Goal: Find contact information: Find contact information

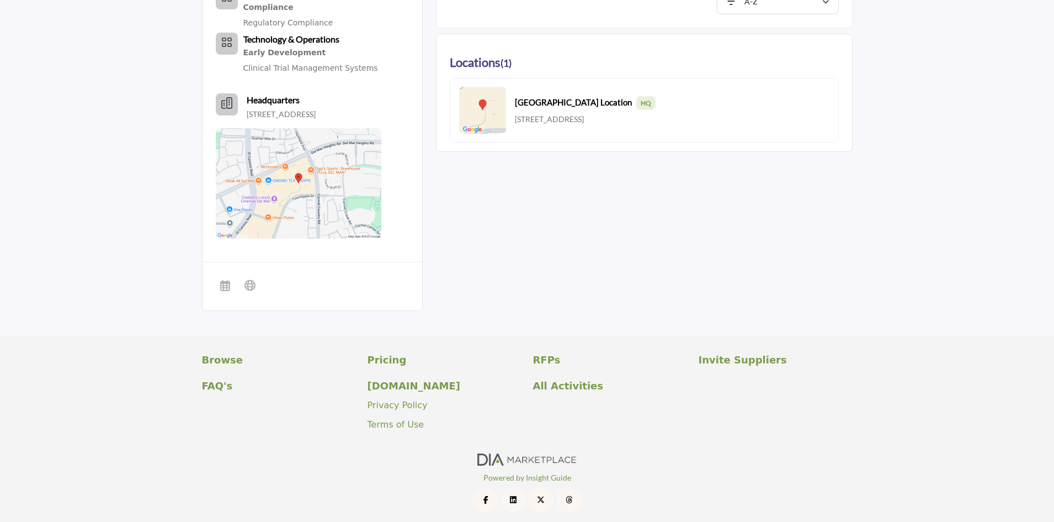
scroll to position [402, 0]
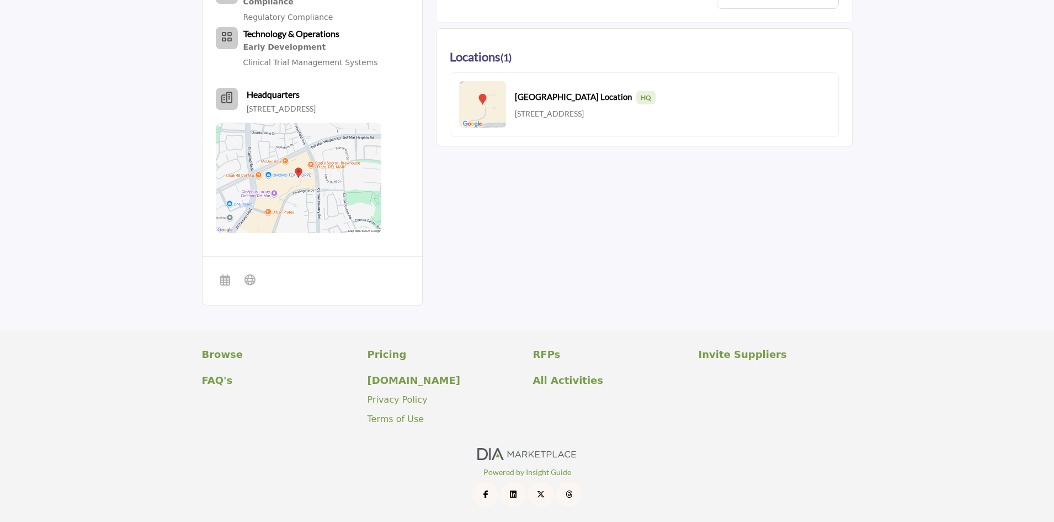
click at [258, 88] on b "Headquarters" at bounding box center [273, 94] width 53 height 13
click at [230, 92] on icon "Headquarter icon" at bounding box center [226, 97] width 11 height 11
click at [575, 92] on b "San Diego Location HQ" at bounding box center [585, 98] width 141 height 14
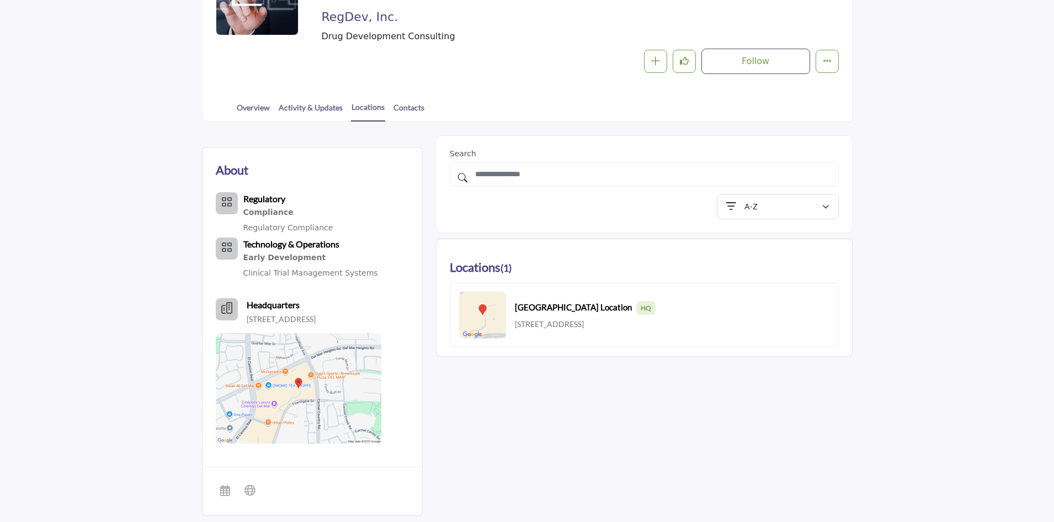
scroll to position [126, 0]
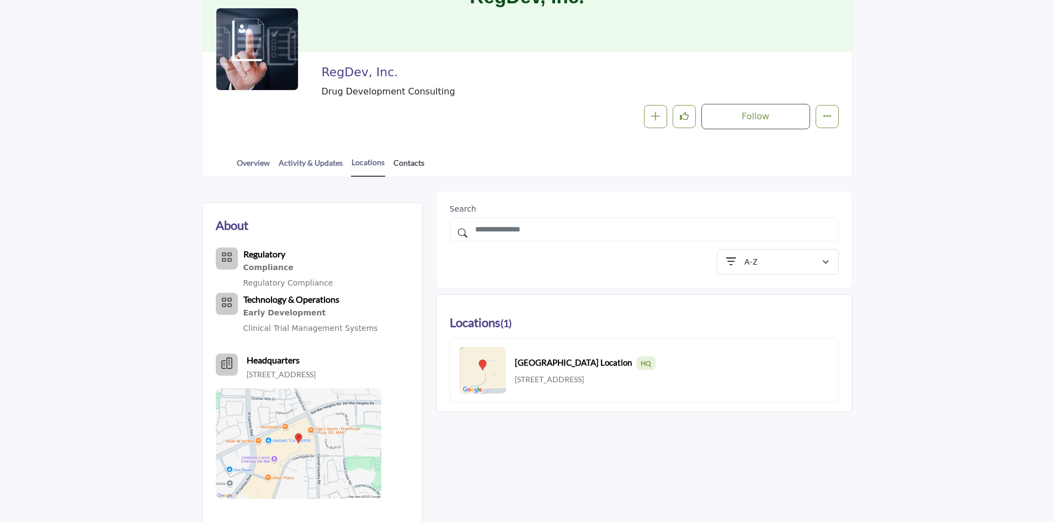
click at [406, 163] on link "Contacts" at bounding box center [409, 166] width 32 height 19
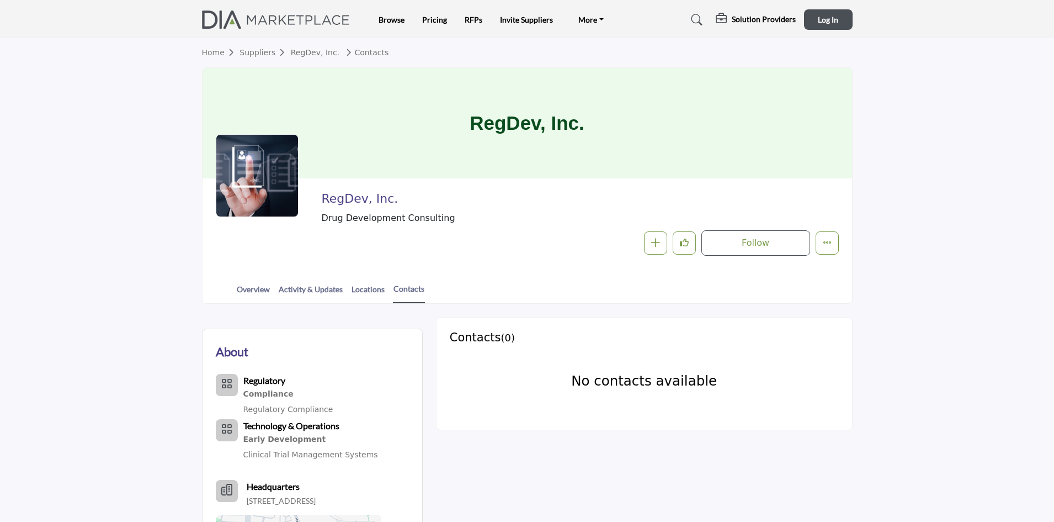
click at [219, 56] on link "Home" at bounding box center [221, 52] width 38 height 9
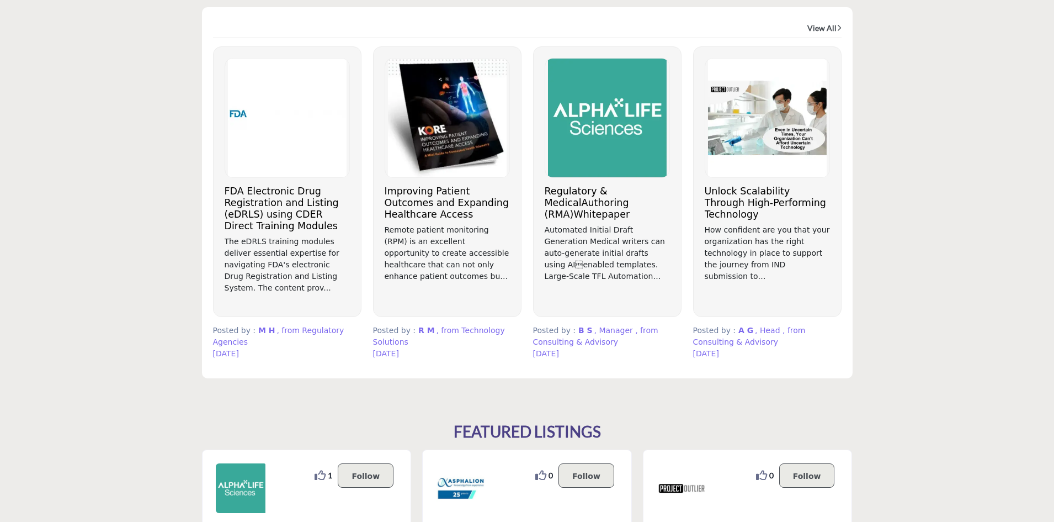
scroll to position [718, 0]
